Goal: Information Seeking & Learning: Find specific fact

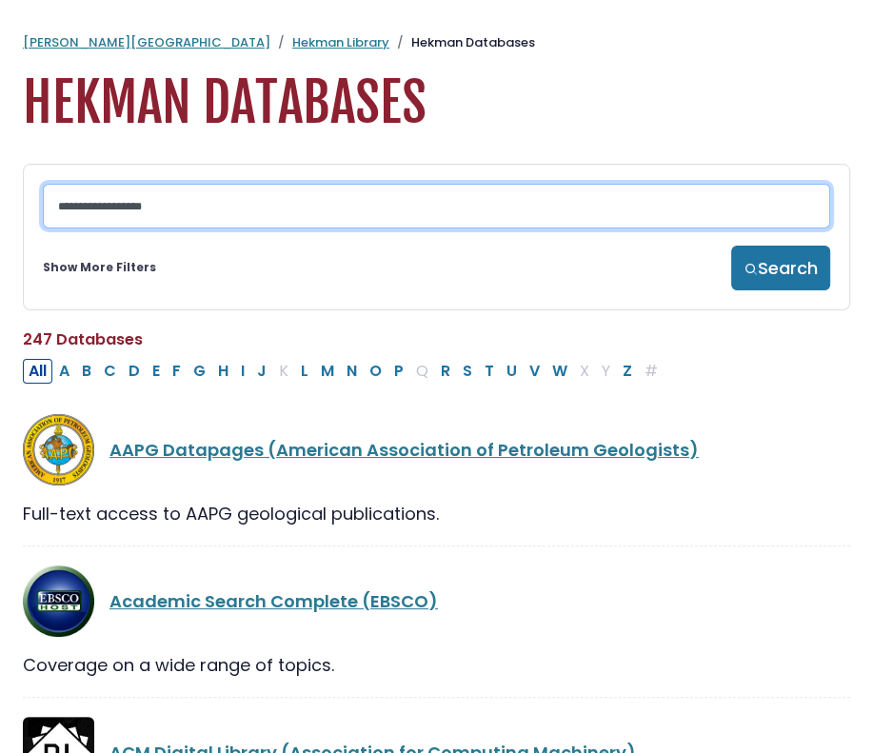
click at [187, 203] on input "Search database by title or keyword" at bounding box center [436, 206] width 787 height 45
paste input "**********"
type input "**********"
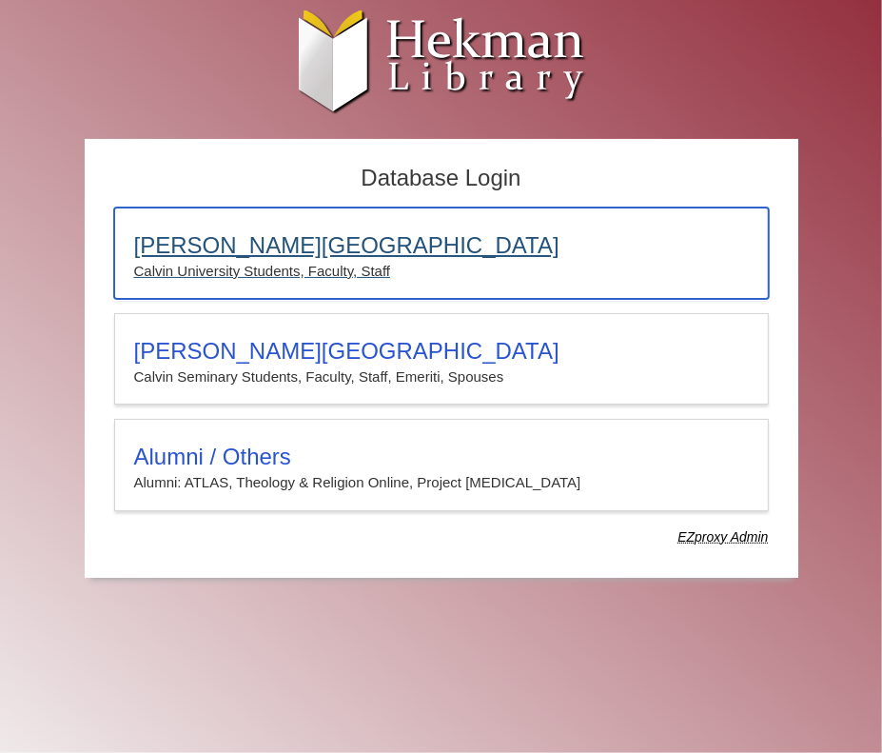
click at [307, 271] on p "Calvin University Students, Faculty, Staff" at bounding box center [441, 271] width 615 height 25
